Goal: Transaction & Acquisition: Purchase product/service

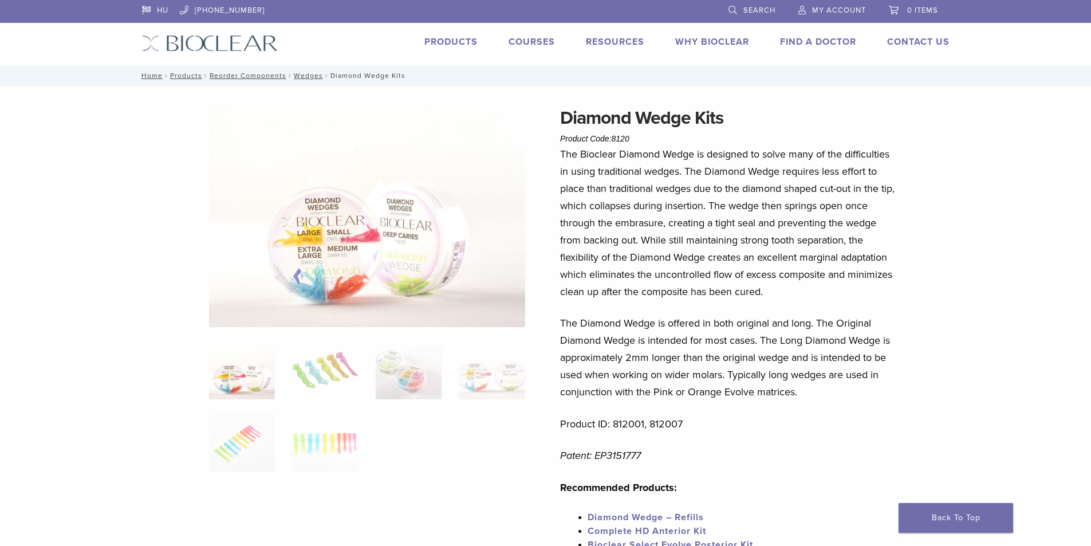
click at [442, 36] on link "Products" at bounding box center [450, 41] width 53 height 11
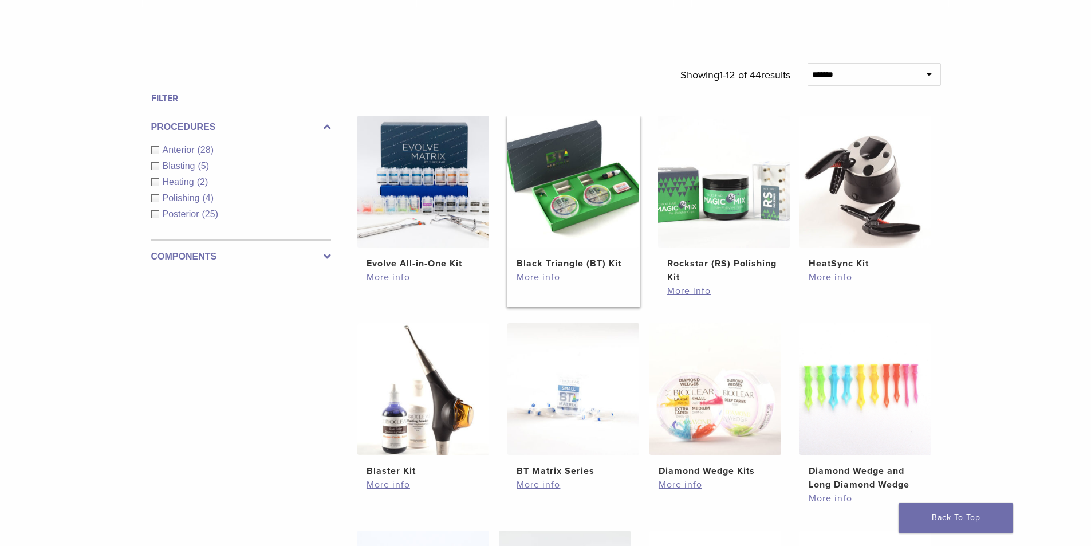
scroll to position [401, 0]
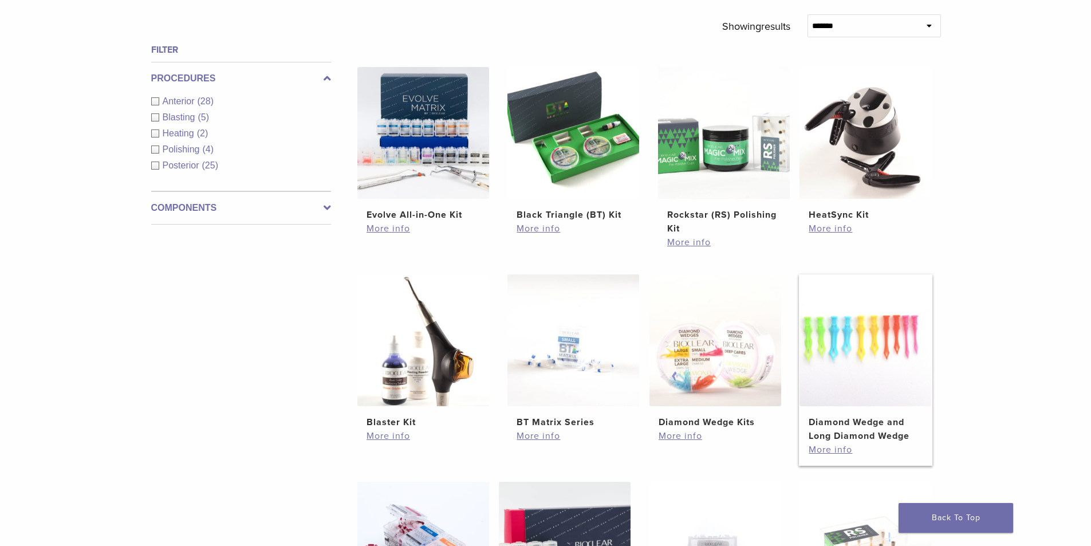
click at [877, 356] on img at bounding box center [866, 340] width 132 height 132
